Goal: Task Accomplishment & Management: Complete application form

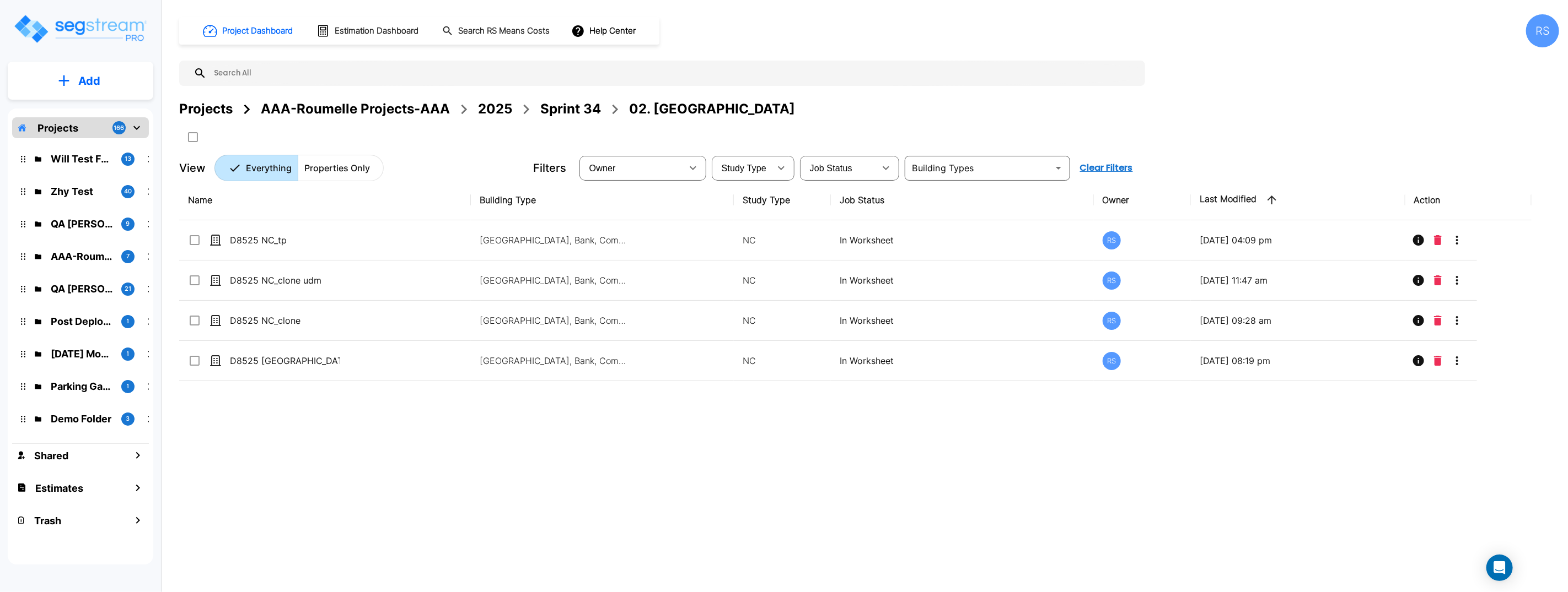
click at [955, 40] on div "Project Dashboard Estimation Dashboard Search RS Means Costs Help Center RS" at bounding box center [869, 31] width 1380 height 33
click at [978, 106] on div "Projects AAA-Roumelle Projects-AAA 2025 Sprint 34 02. NC" at bounding box center [869, 109] width 1380 height 20
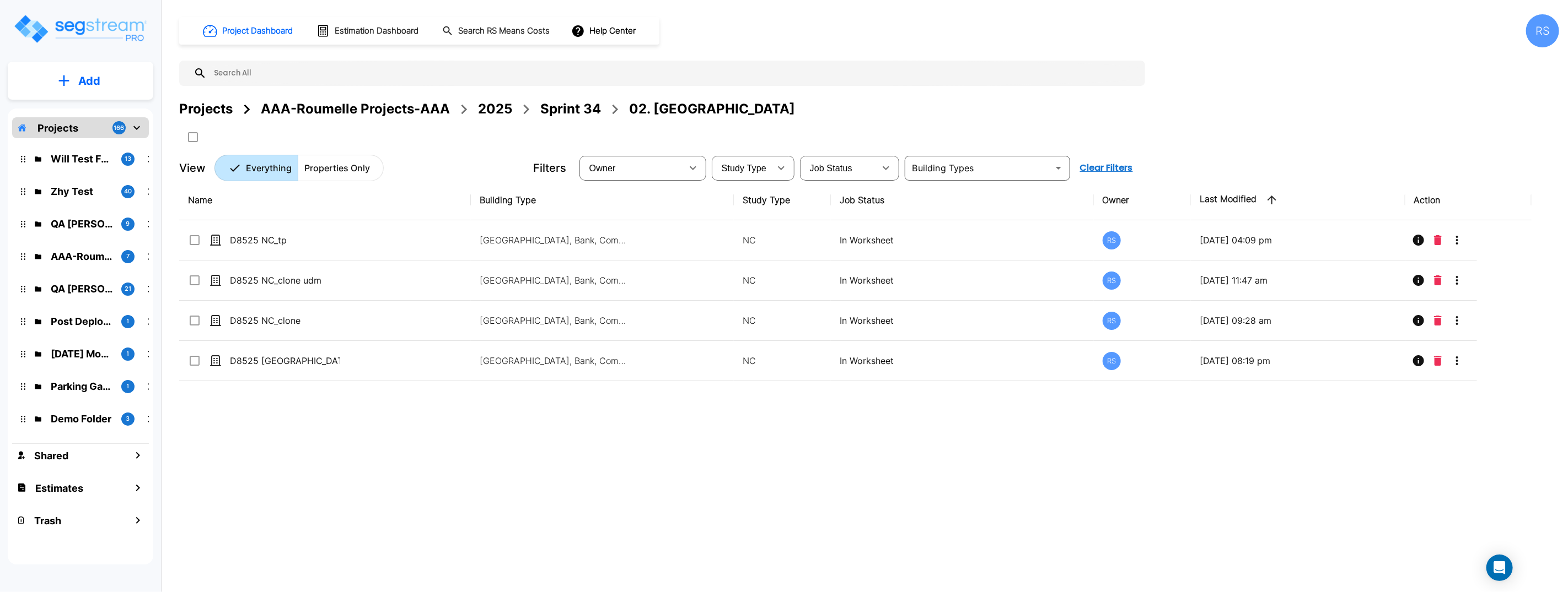
click at [978, 106] on div "Projects AAA-Roumelle Projects-AAA 2025 Sprint 34 02. NC" at bounding box center [869, 109] width 1380 height 20
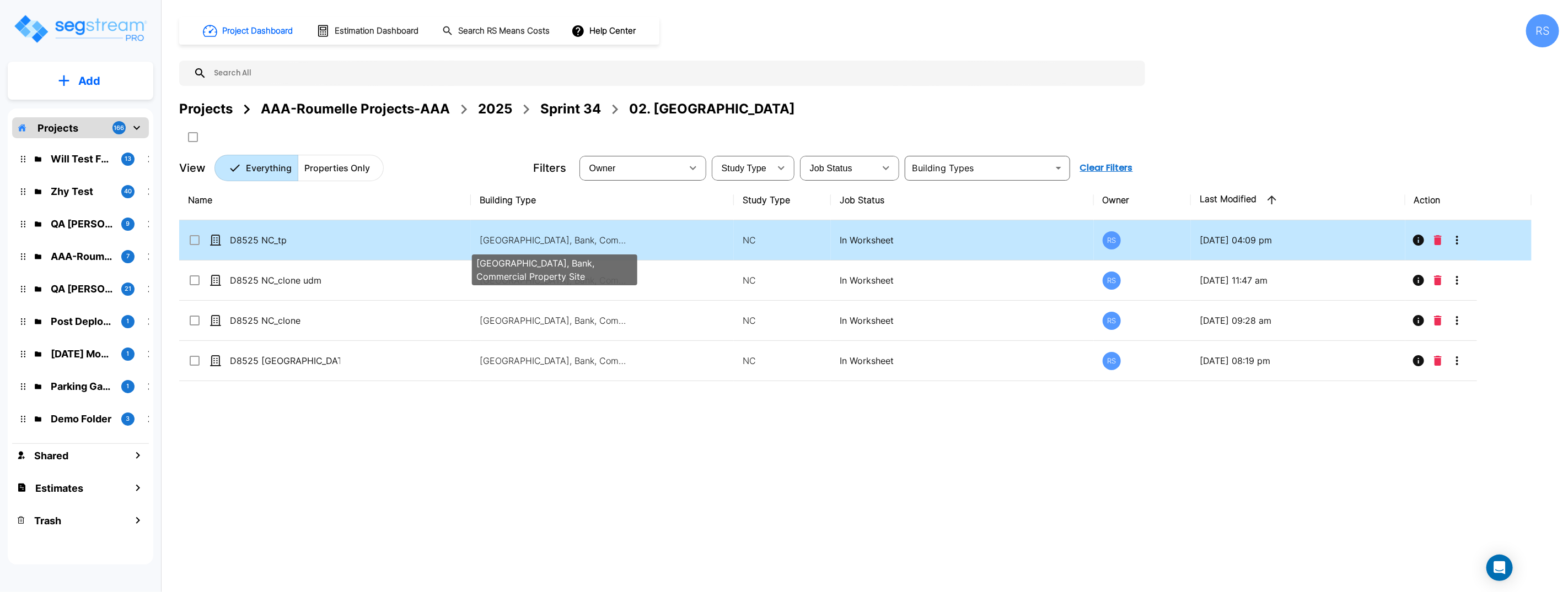
click at [515, 238] on p "Auxiliary Building, Bank, Commercial Property Site" at bounding box center [554, 240] width 149 height 13
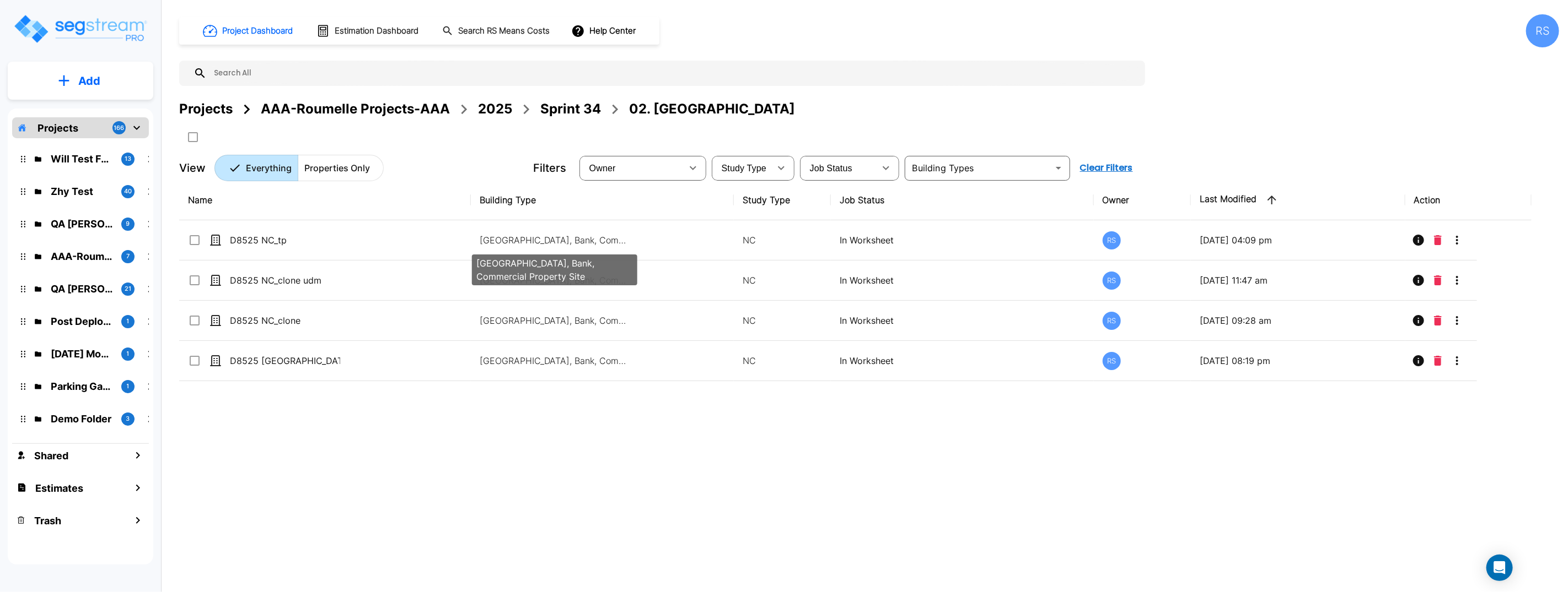
drag, startPoint x: 515, startPoint y: 238, endPoint x: 439, endPoint y: 13, distance: 237.5
click at [515, 233] on p "Auxiliary Building, Bank, Commercial Property Site" at bounding box center [554, 240] width 149 height 13
checkbox input "false"
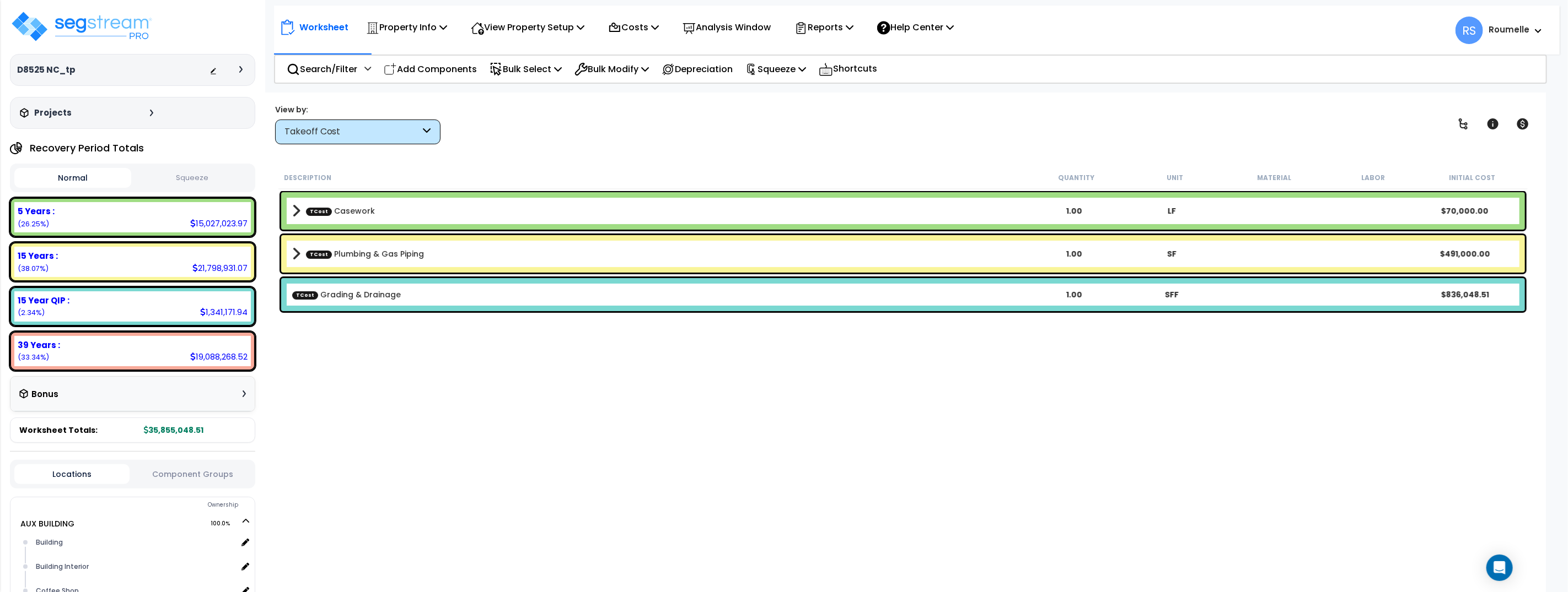
click at [911, 471] on div "Description Quantity Unit Material Labor Initial Cost TCost Casework 1.00 LF $7…" at bounding box center [903, 364] width 1252 height 396
click at [596, 124] on div "View by: Takeoff Cost Takeoff Cost" at bounding box center [902, 123] width 1263 height 40
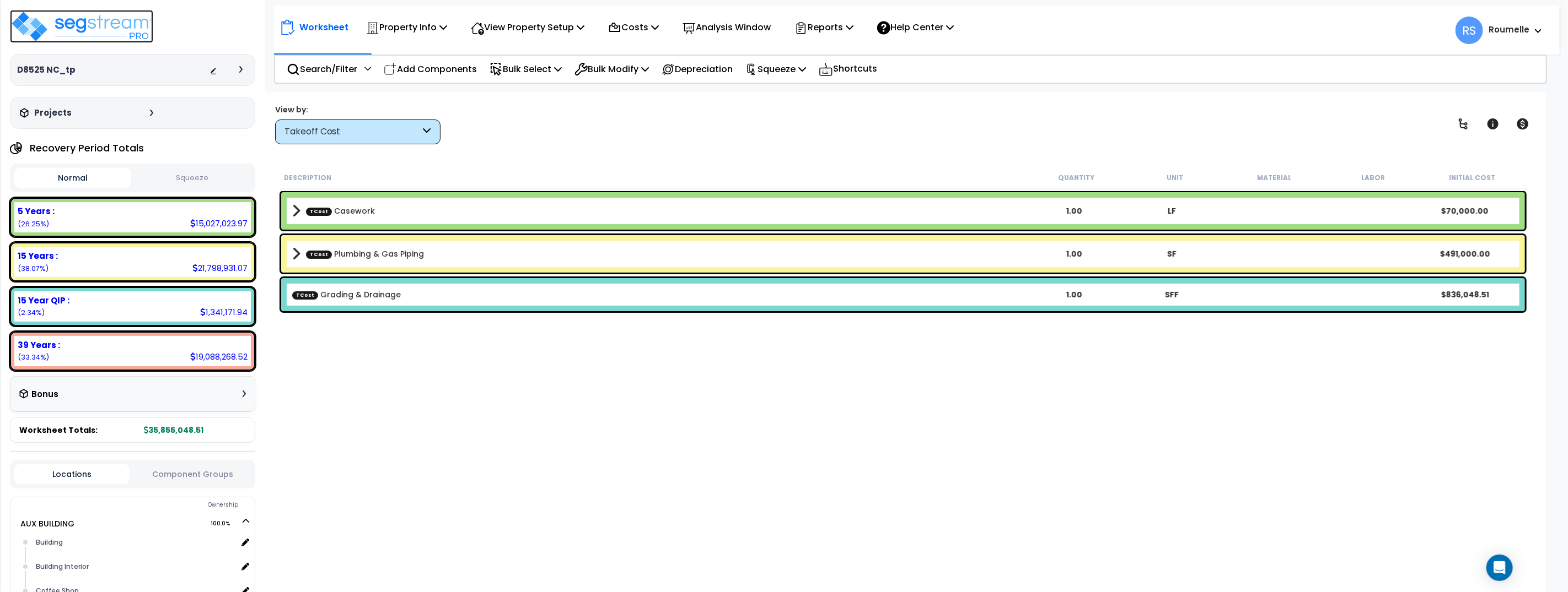
drag, startPoint x: 80, startPoint y: 34, endPoint x: 101, endPoint y: 32, distance: 21.1
click at [80, 34] on img at bounding box center [81, 26] width 144 height 33
click at [113, 26] on img at bounding box center [81, 26] width 144 height 33
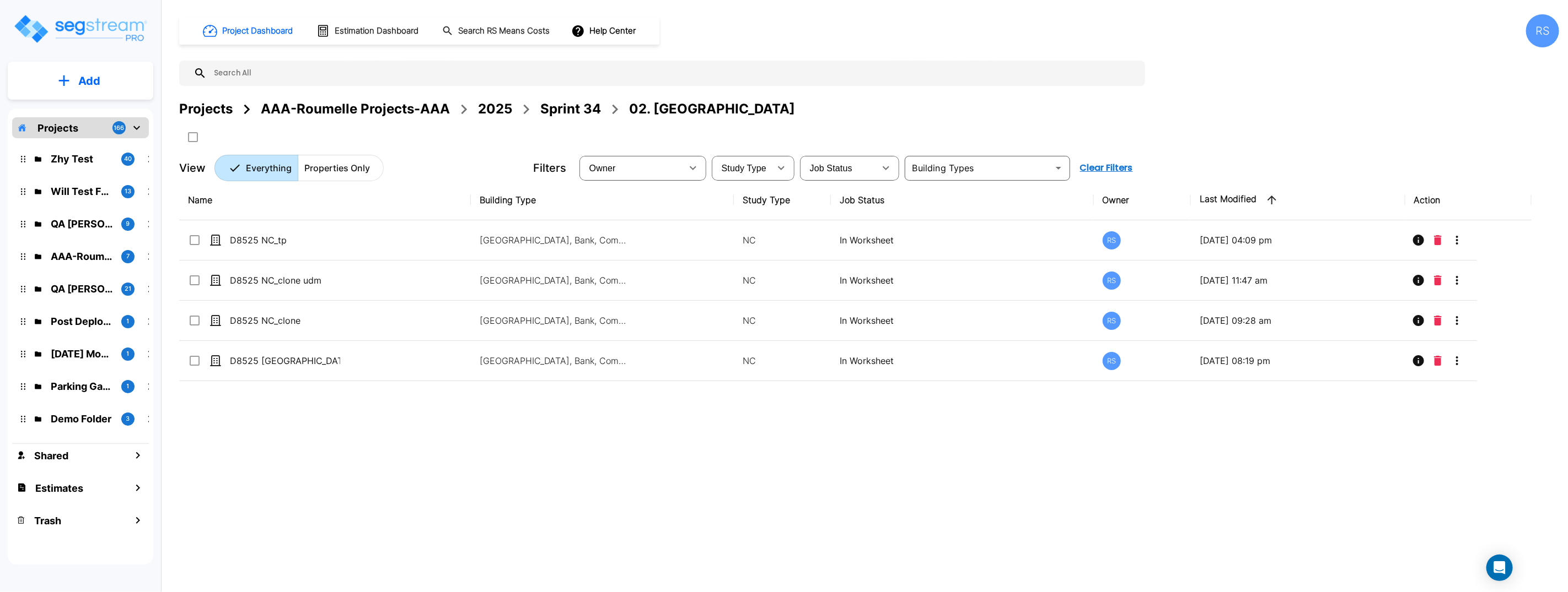
click at [914, 71] on input "text" at bounding box center [673, 73] width 933 height 25
click at [489, 106] on div "2025" at bounding box center [494, 109] width 34 height 20
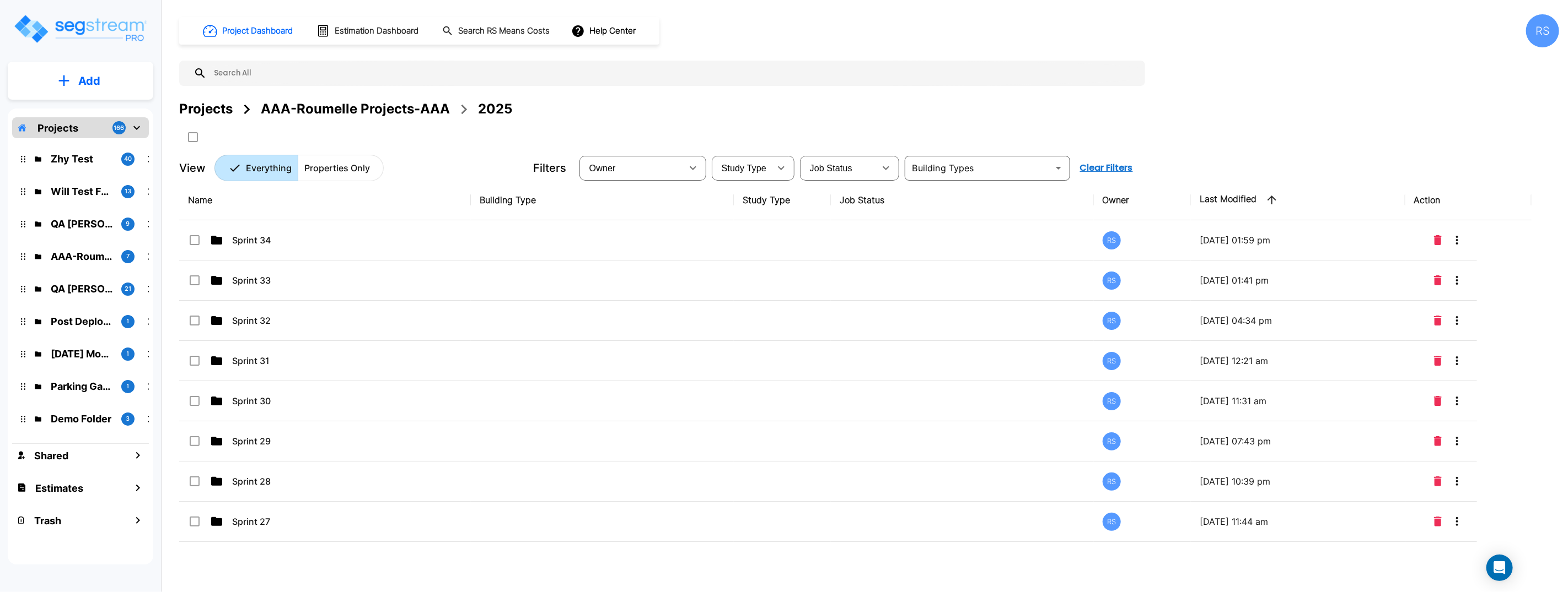
click at [91, 90] on button "Add" at bounding box center [80, 80] width 146 height 32
click at [102, 113] on p "Add Folder" at bounding box center [87, 112] width 45 height 13
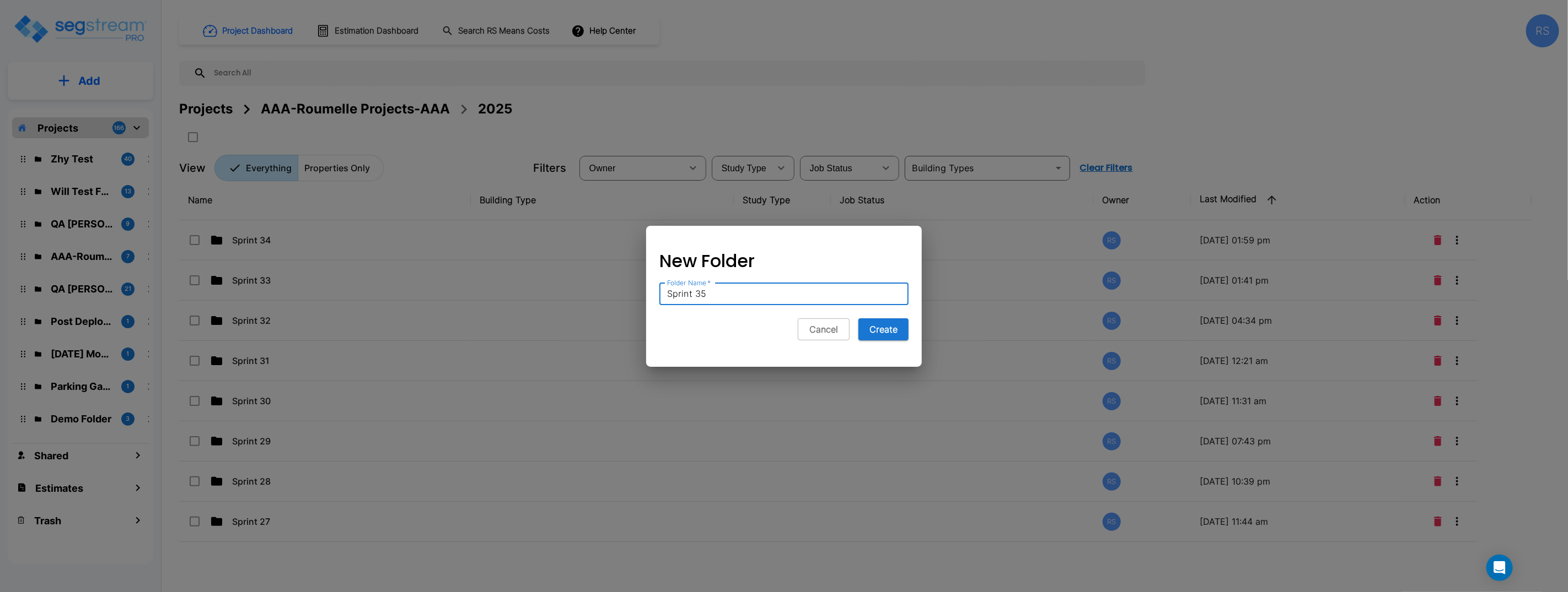
type input "Sprint 35"
click at [859, 318] on button "Create" at bounding box center [884, 329] width 50 height 22
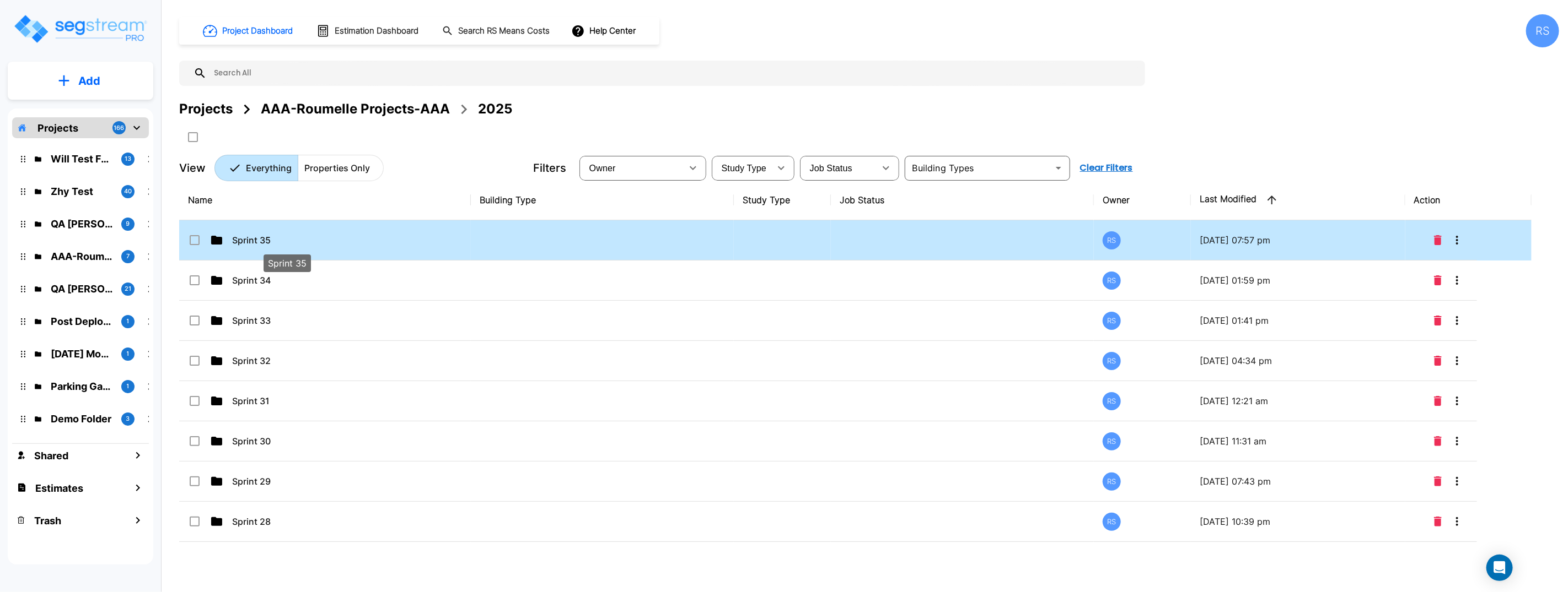
click at [271, 233] on p "Sprint 35" at bounding box center [288, 240] width 110 height 13
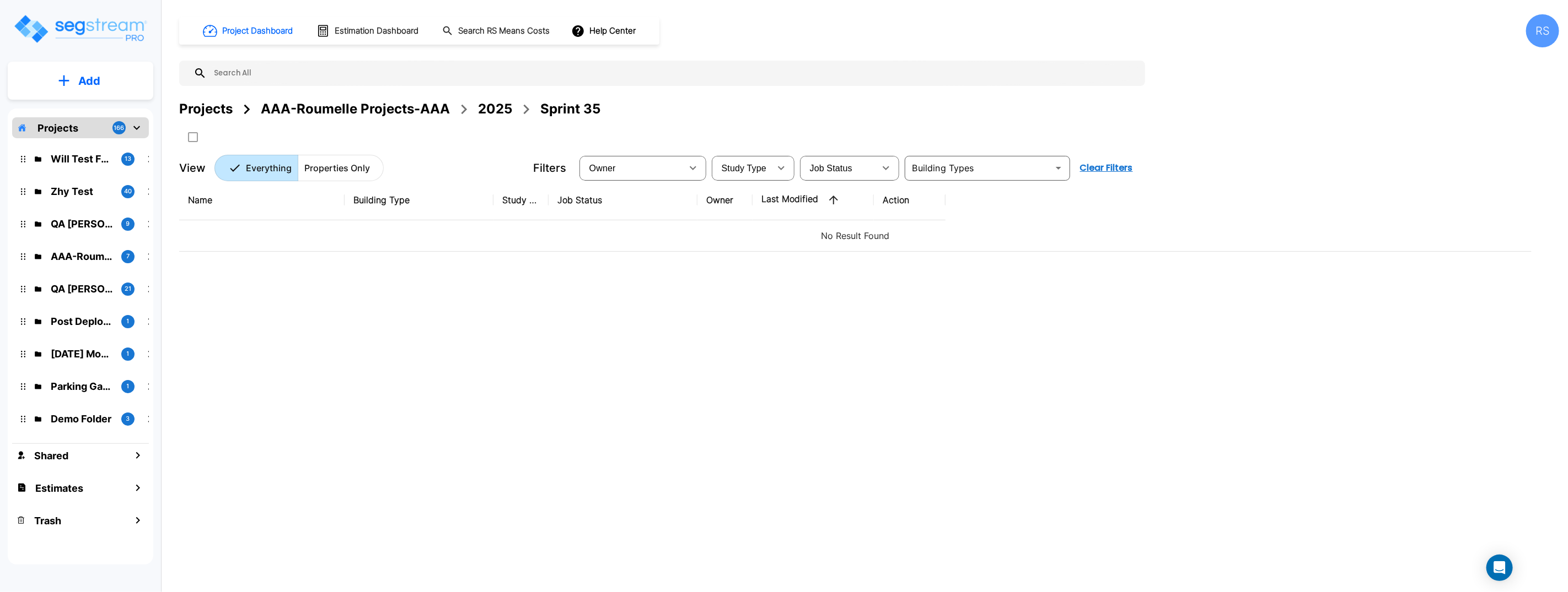
click at [85, 87] on p "Add" at bounding box center [89, 80] width 22 height 16
click at [93, 110] on p "Add Folder" at bounding box center [87, 112] width 45 height 13
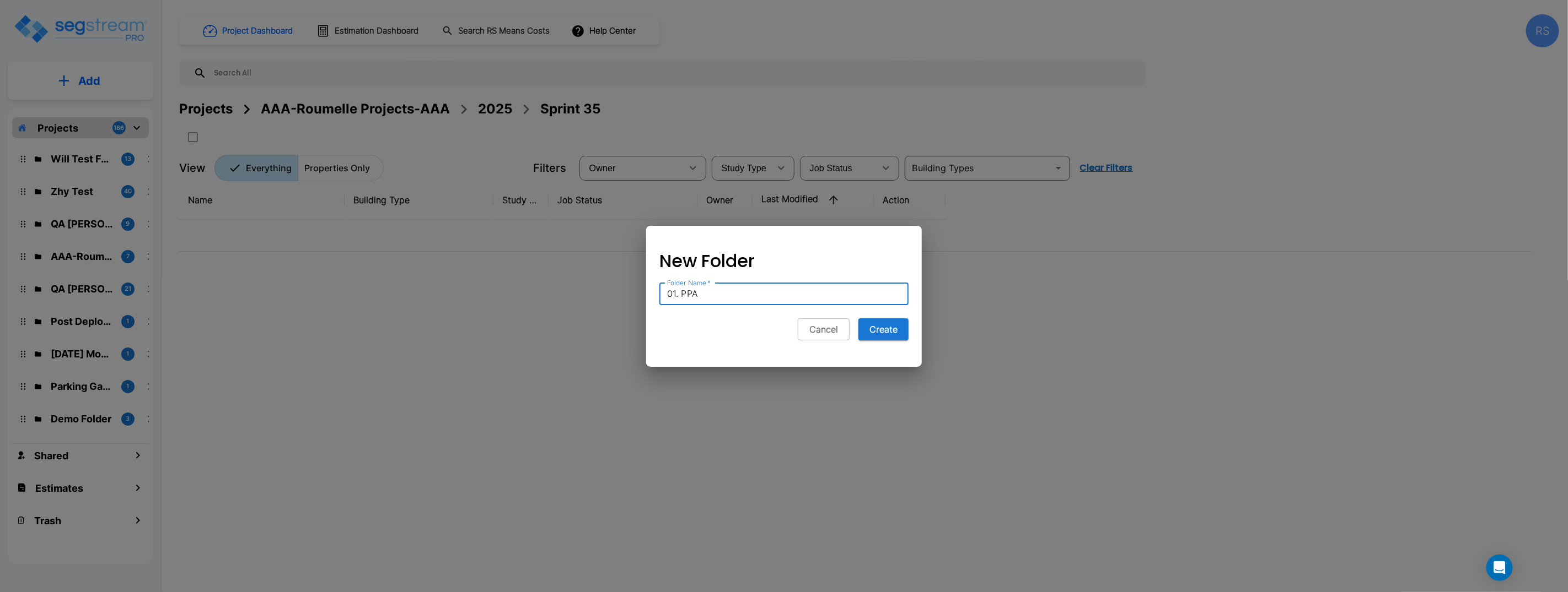
type input "01. PPA"
click at [859, 318] on button "Create" at bounding box center [884, 329] width 50 height 22
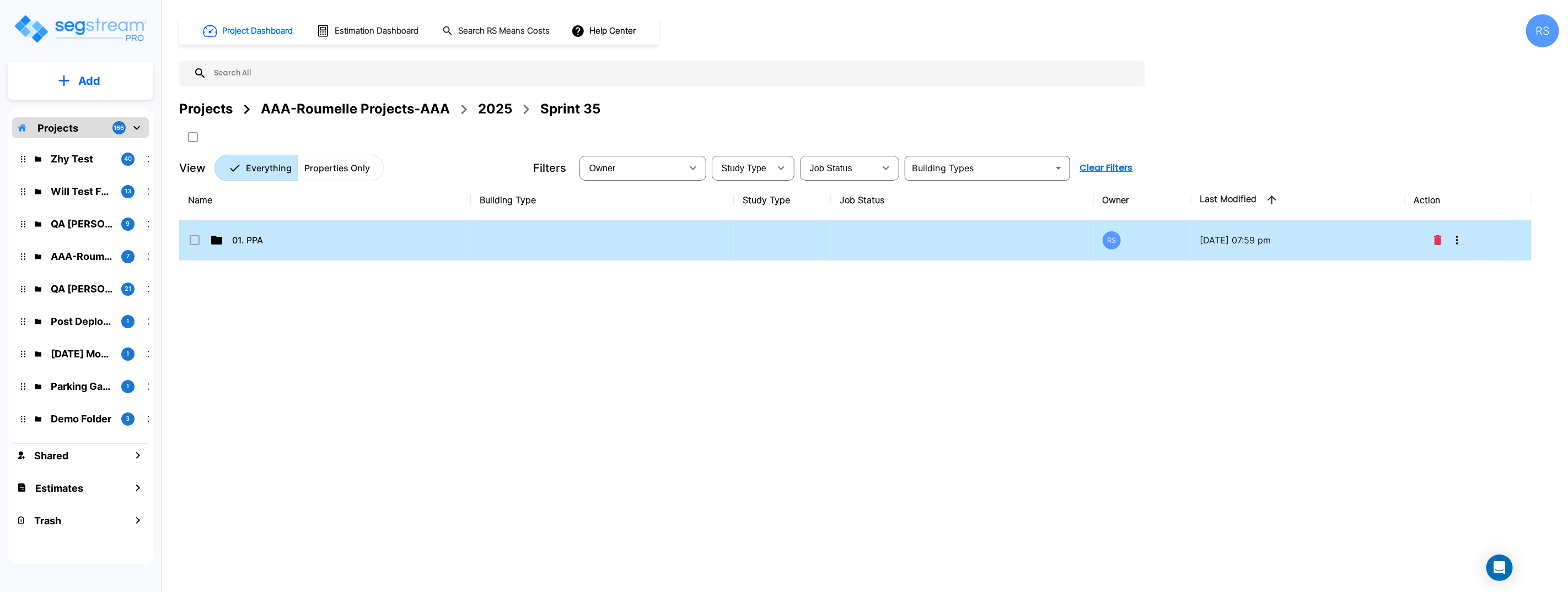
click at [309, 232] on td "01. PPA" at bounding box center [325, 241] width 291 height 40
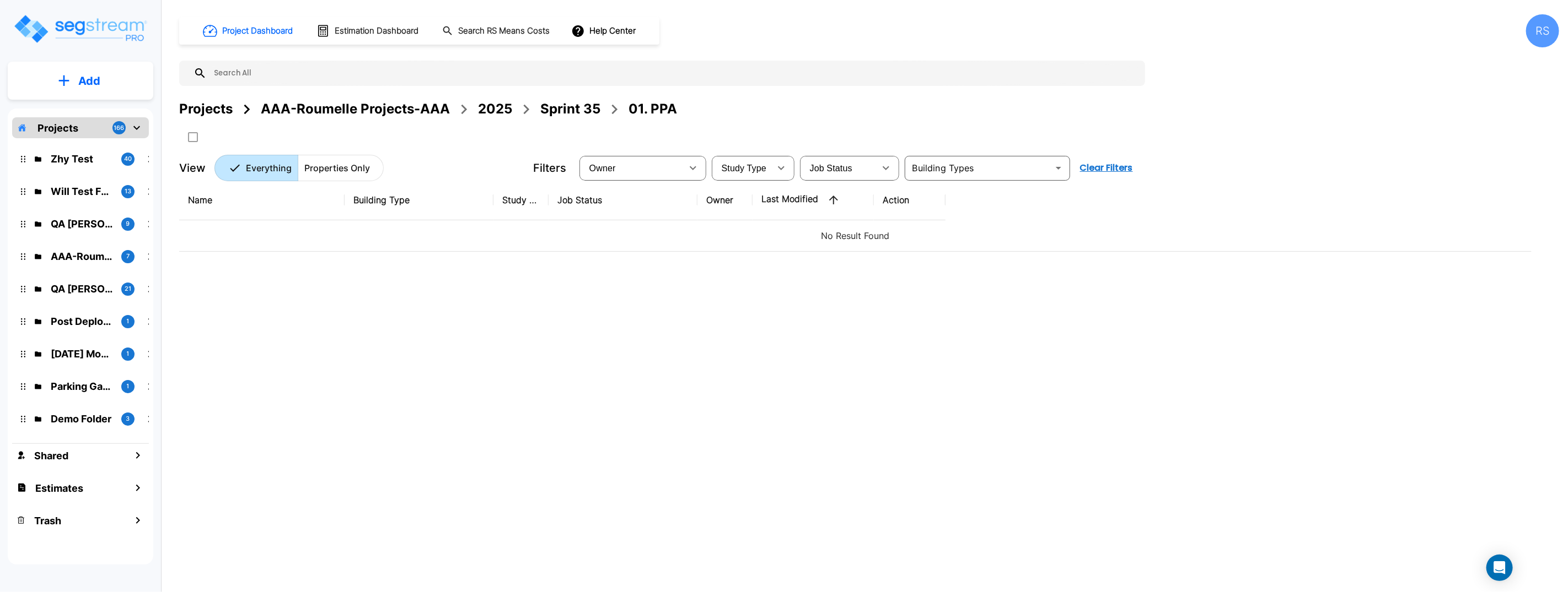
click at [119, 92] on button "Add" at bounding box center [80, 80] width 146 height 32
click at [100, 144] on p "Add Property" at bounding box center [87, 143] width 56 height 13
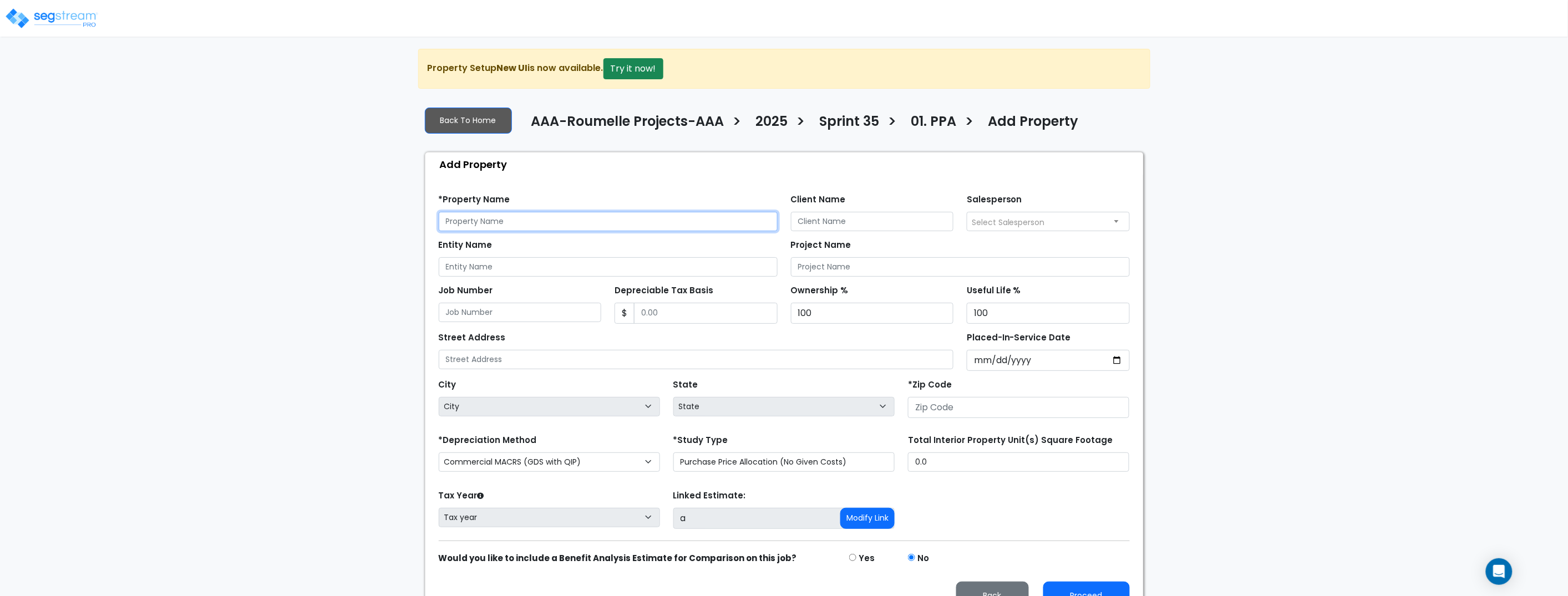
click at [475, 223] on input "text" at bounding box center [608, 221] width 339 height 19
click at [476, 222] on input "text" at bounding box center [608, 221] width 339 height 19
type input "Block 20"
type input "d"
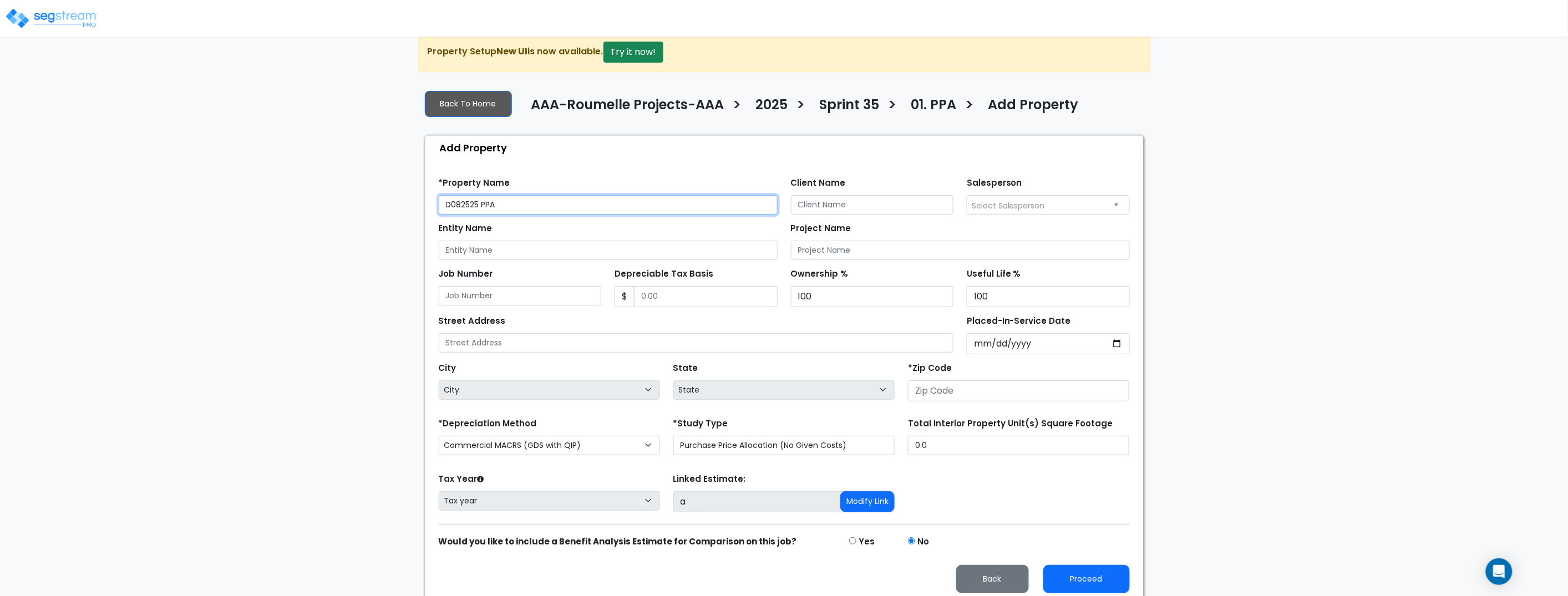
paste input "Office WH Bldg only"
type input "D082525 PPA Office WH Bldg only"
drag, startPoint x: 1273, startPoint y: 213, endPoint x: 851, endPoint y: 246, distance: 423.3
click at [1271, 213] on div "We are Building your Property. So please grab a coffee and let us do the heavy …" at bounding box center [784, 317] width 1568 height 571
click at [281, 134] on div "We are Building your Property. So please grab a coffee and let us do the heavy …" at bounding box center [784, 317] width 1568 height 571
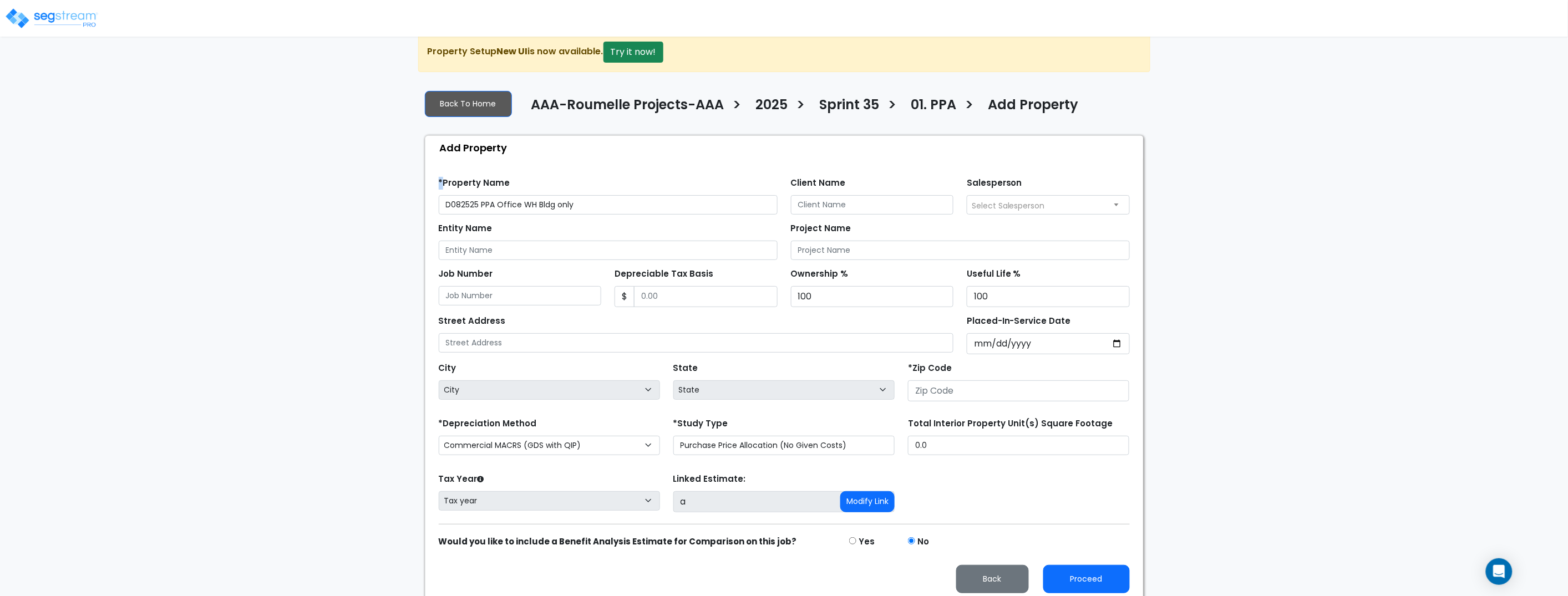
click at [281, 134] on div "We are Building your Property. So please grab a coffee and let us do the heavy …" at bounding box center [784, 317] width 1568 height 571
click at [281, 135] on div "We are Building your Property. So please grab a coffee and let us do the heavy …" at bounding box center [784, 317] width 1568 height 571
click at [638, 207] on input "D082525 PPA Office WH Bldg only" at bounding box center [608, 205] width 339 height 19
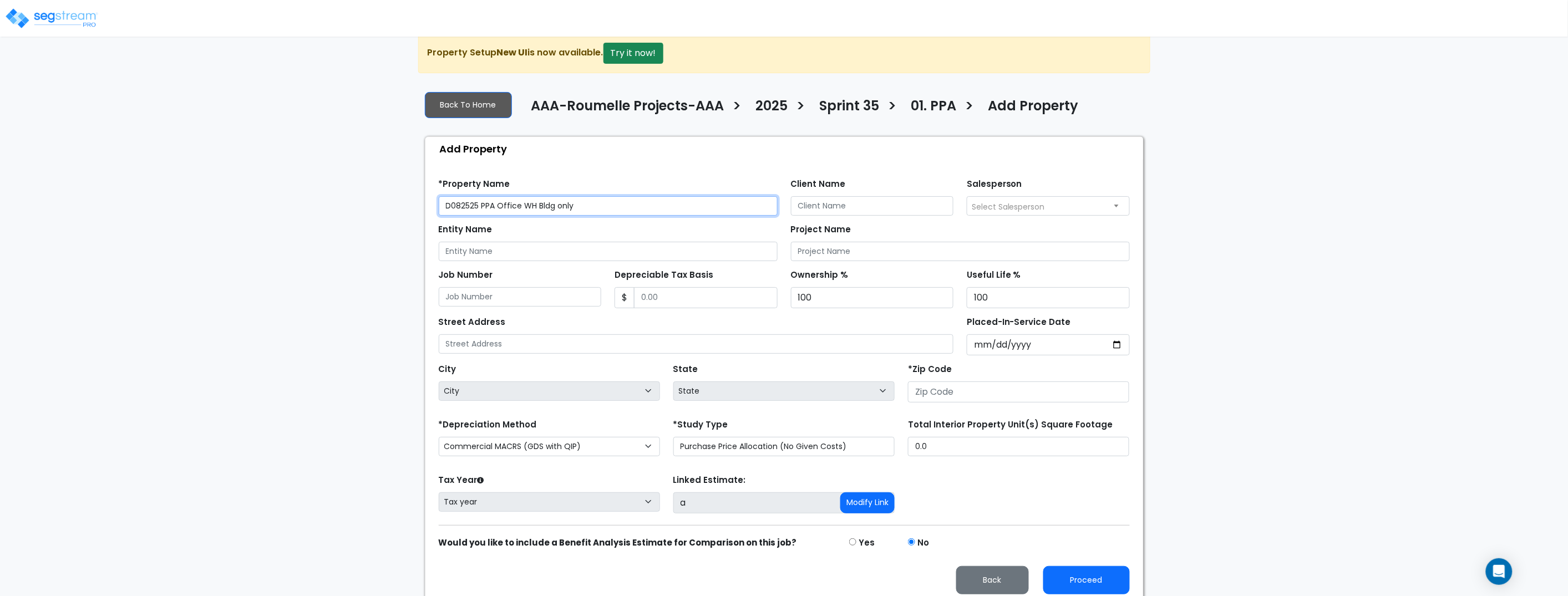
click at [638, 207] on input "D082525 PPA Office WH Bldg only" at bounding box center [608, 206] width 339 height 19
drag, startPoint x: 670, startPoint y: 208, endPoint x: 675, endPoint y: 212, distance: 6.4
click at [670, 208] on input "D082525 PPA Office WH Bldg only" at bounding box center [608, 206] width 339 height 19
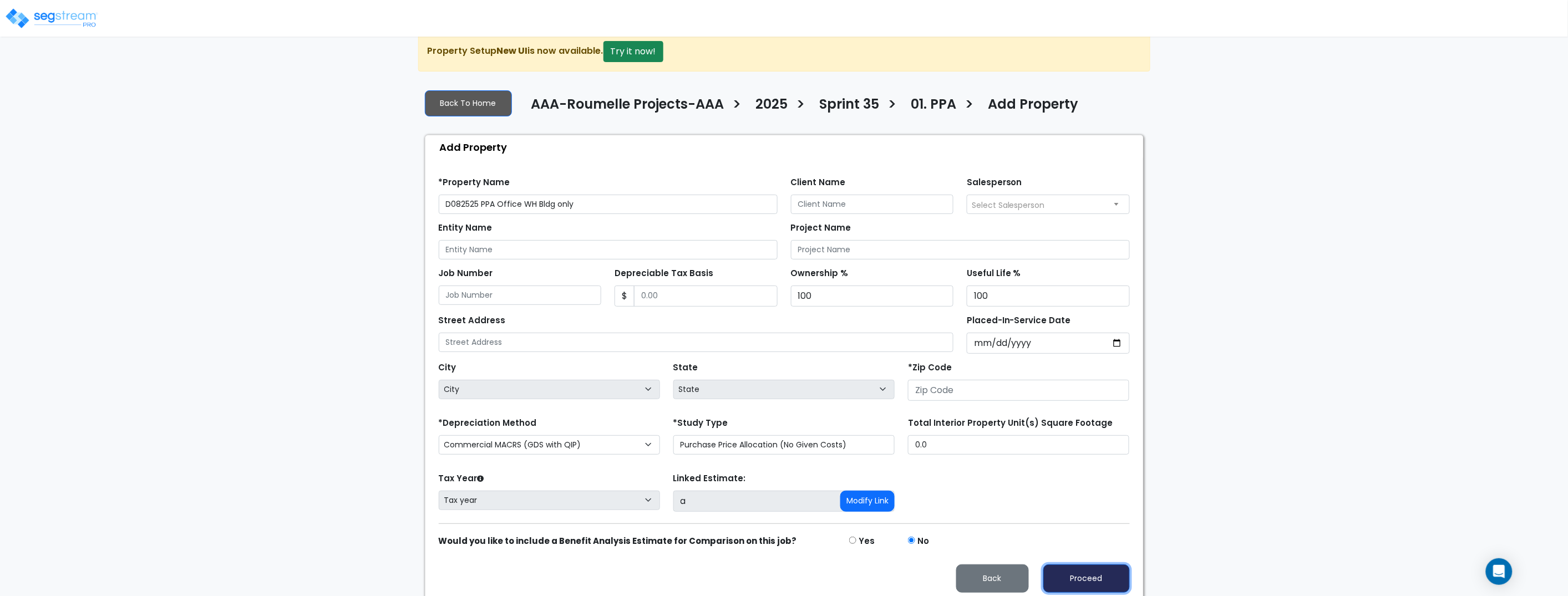
click at [1095, 581] on button "Proceed" at bounding box center [1086, 579] width 86 height 28
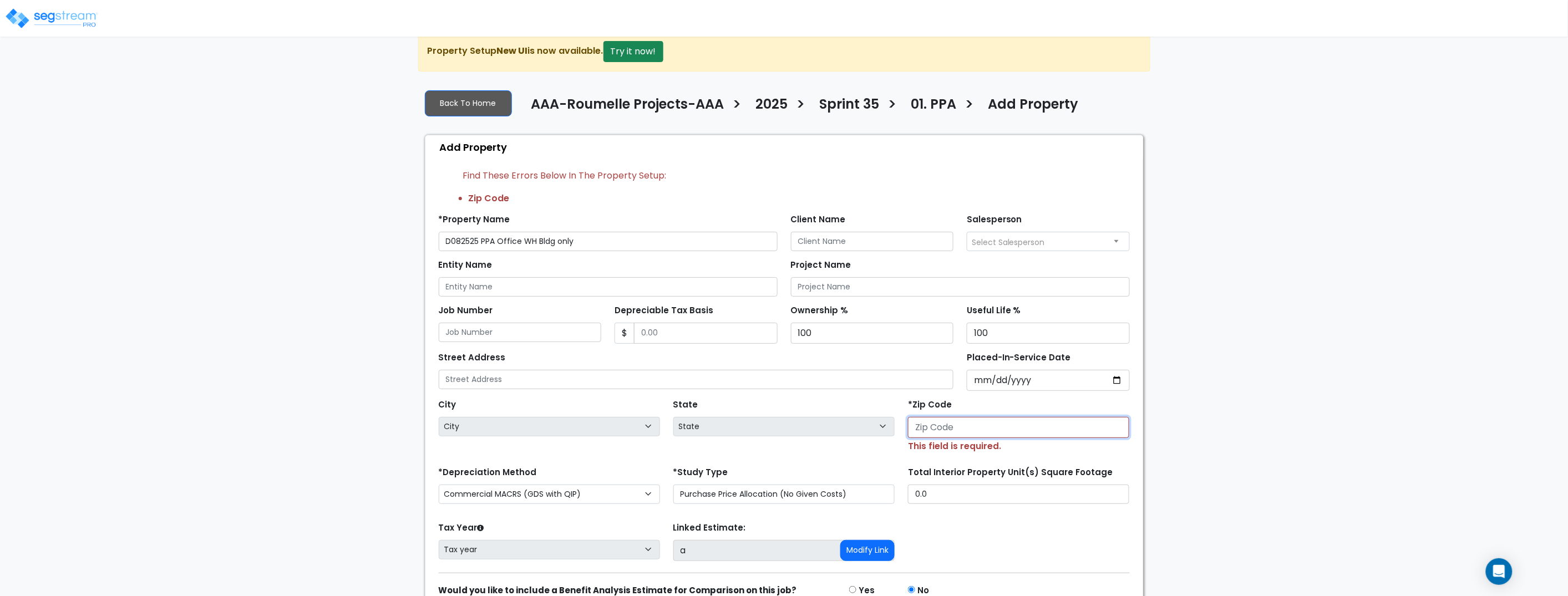
click at [944, 430] on input "number" at bounding box center [1018, 428] width 221 height 21
type input "331"
select select "FL"
type input "33109"
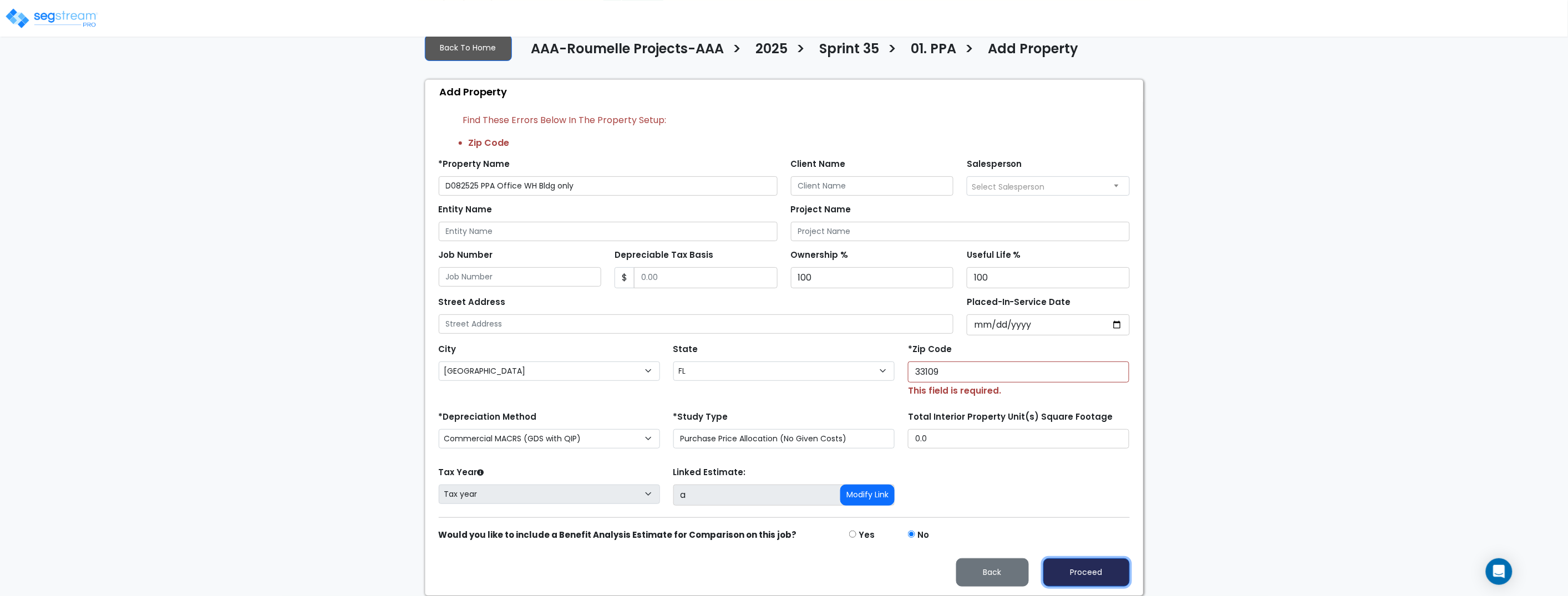
click at [1098, 573] on button "Proceed" at bounding box center [1086, 572] width 86 height 28
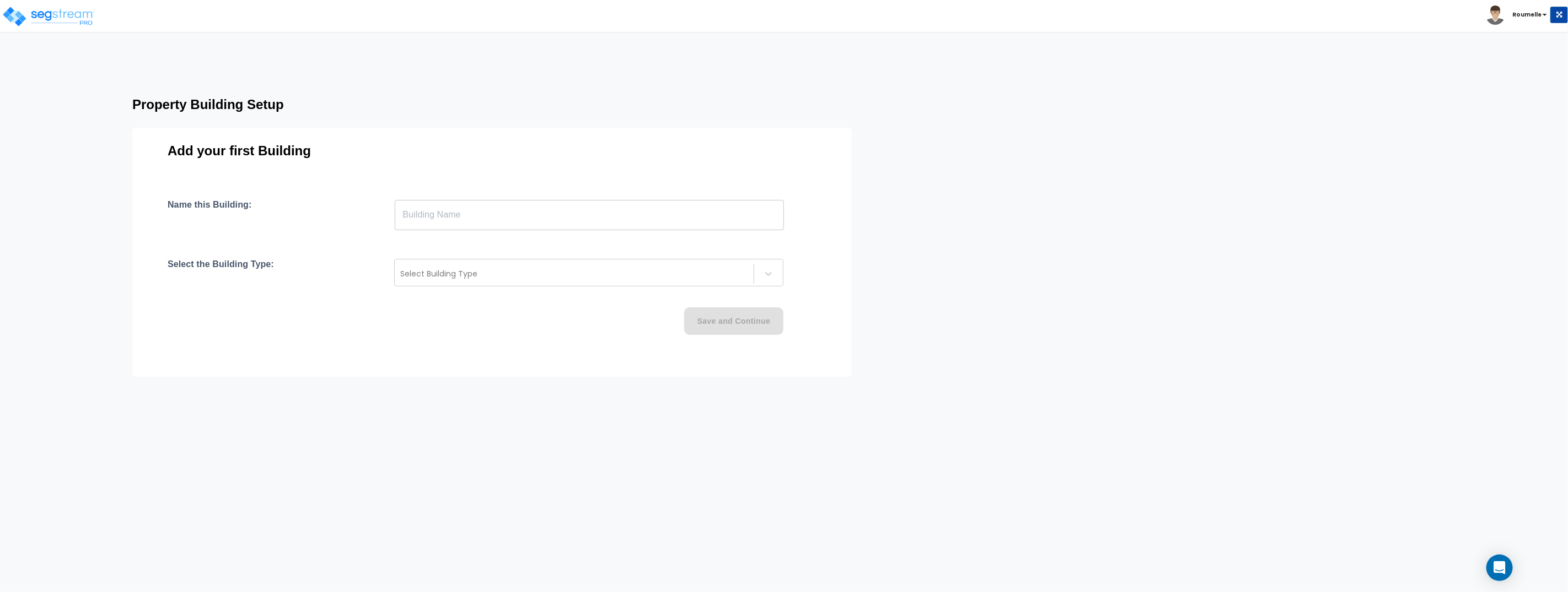
click at [976, 256] on div "Property Building Setup Add your first Building Name this Building: ​ Select th…" at bounding box center [784, 227] width 1568 height 279
drag, startPoint x: 976, startPoint y: 256, endPoint x: 1150, endPoint y: 5, distance: 305.4
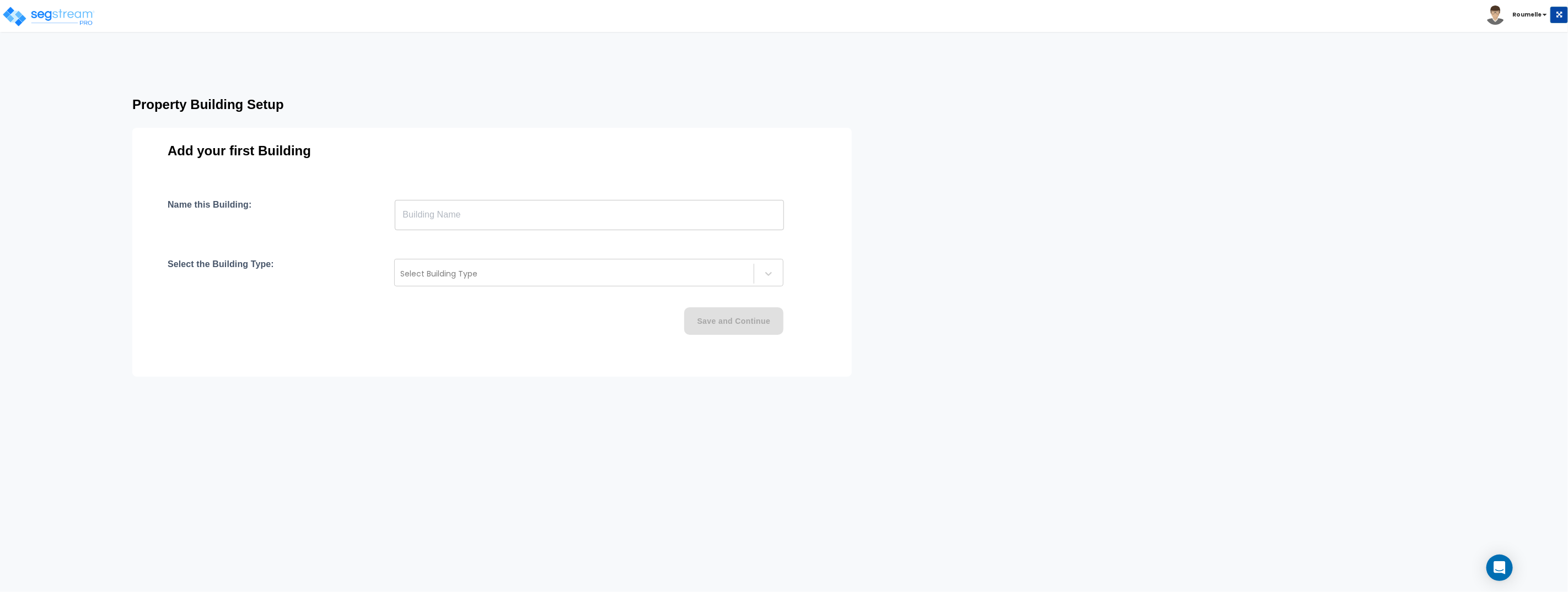
click at [986, 245] on div "Property Building Setup Add your first Building Name this Building: ​ Select th…" at bounding box center [784, 227] width 1568 height 279
